Goal: Task Accomplishment & Management: Complete application form

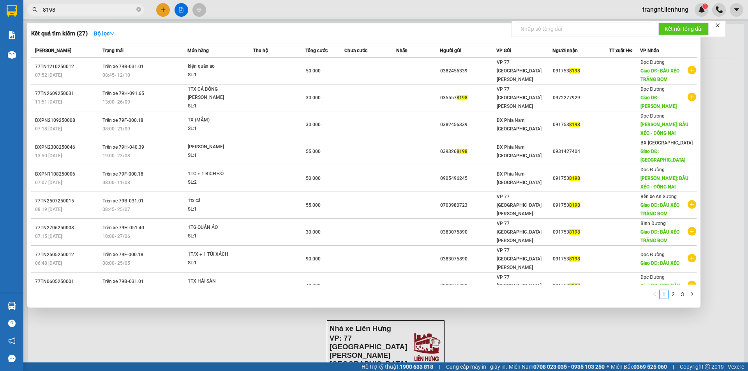
drag, startPoint x: 104, startPoint y: 10, endPoint x: 29, endPoint y: 11, distance: 74.8
click at [29, 11] on span "8198" at bounding box center [85, 10] width 117 height 12
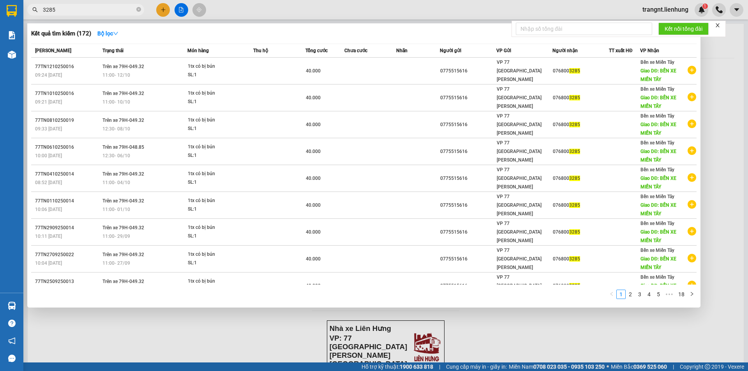
type input "3285"
click at [153, 67] on td "Trên xe 79H-049.32 11:00 [DATE]" at bounding box center [144, 71] width 87 height 27
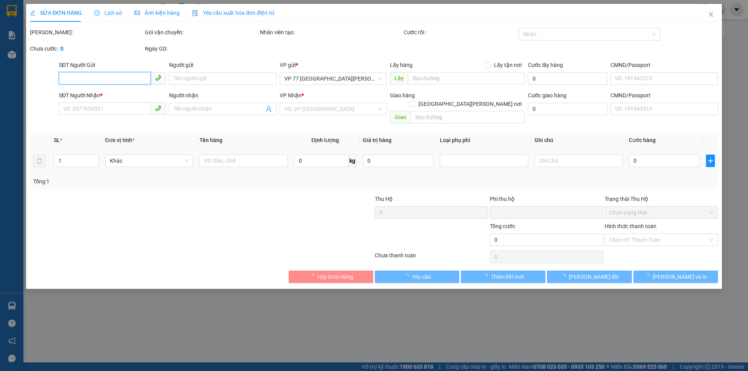
type input "0775515616"
type input "0768003285"
type input "BẾN XE MIỀN TÂY"
type input "0"
type input "40.000"
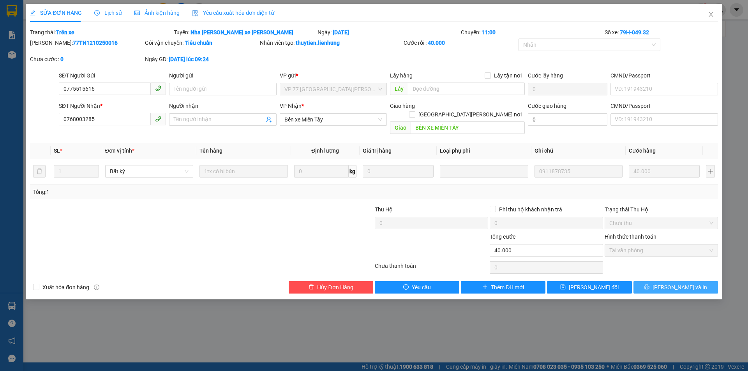
click at [669, 283] on span "[PERSON_NAME] và In" at bounding box center [680, 287] width 55 height 9
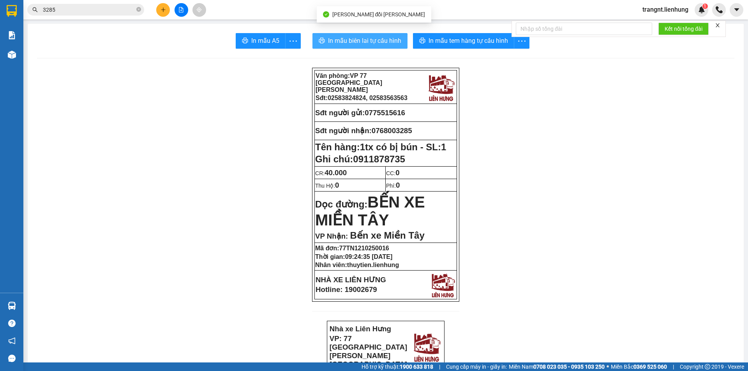
click at [389, 44] on span "In mẫu biên lai tự cấu hình" at bounding box center [364, 41] width 73 height 10
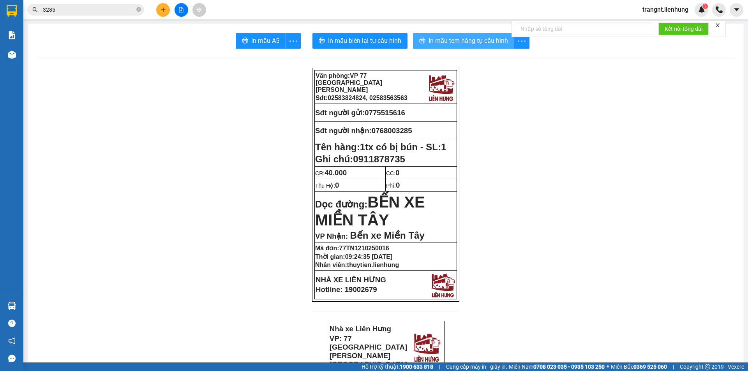
click at [429, 37] on span "In mẫu tem hàng tự cấu hình" at bounding box center [468, 41] width 79 height 10
click at [467, 36] on span "In mẫu tem hàng tự cấu hình" at bounding box center [468, 41] width 79 height 10
click at [452, 33] on button "In mẫu tem hàng tự cấu hình" at bounding box center [463, 41] width 101 height 16
